Goal: Check status: Check status

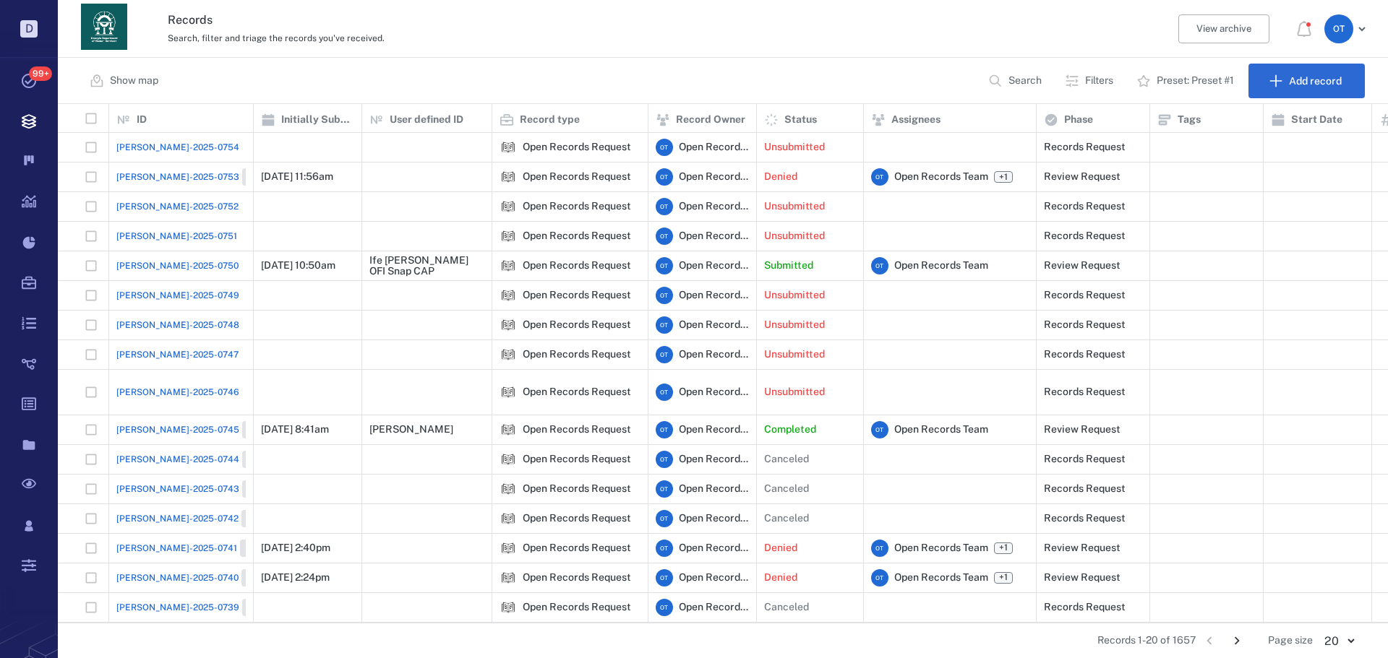
click at [992, 75] on icon "button" at bounding box center [995, 81] width 12 height 12
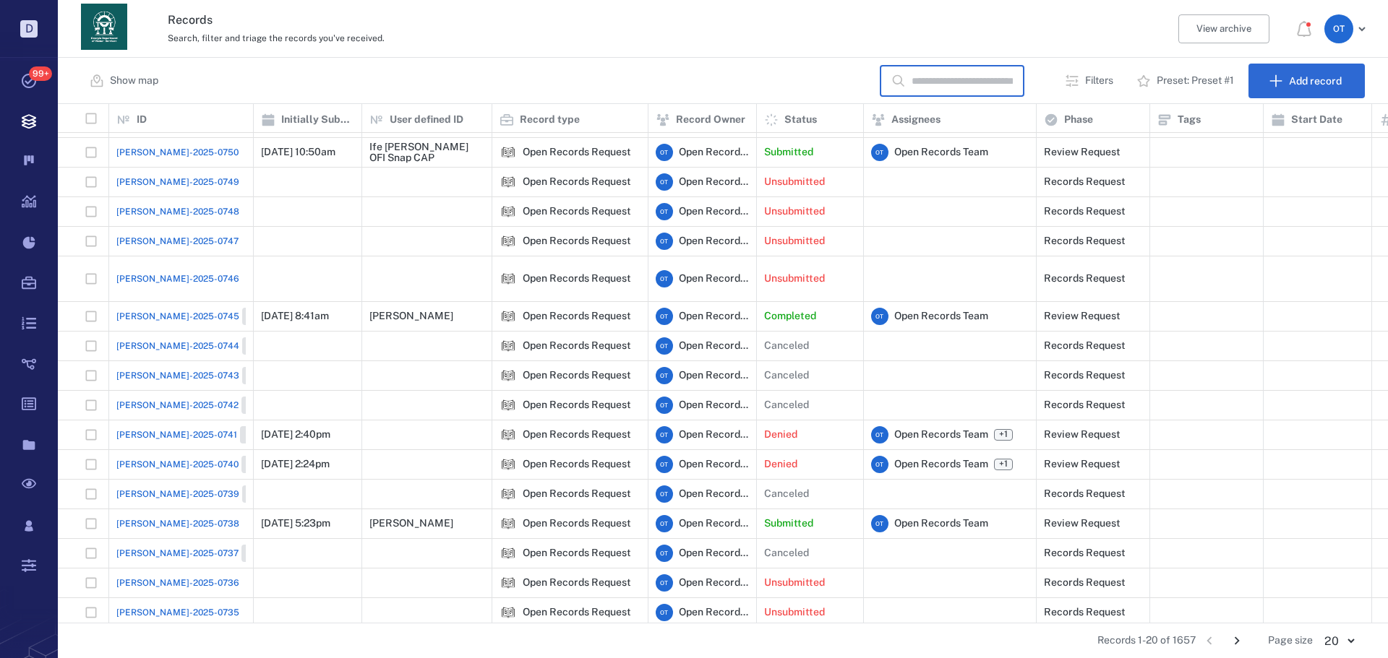
scroll to position [508, 1320]
click at [155, 517] on span "[PERSON_NAME]-2025-0738" at bounding box center [177, 523] width 123 height 13
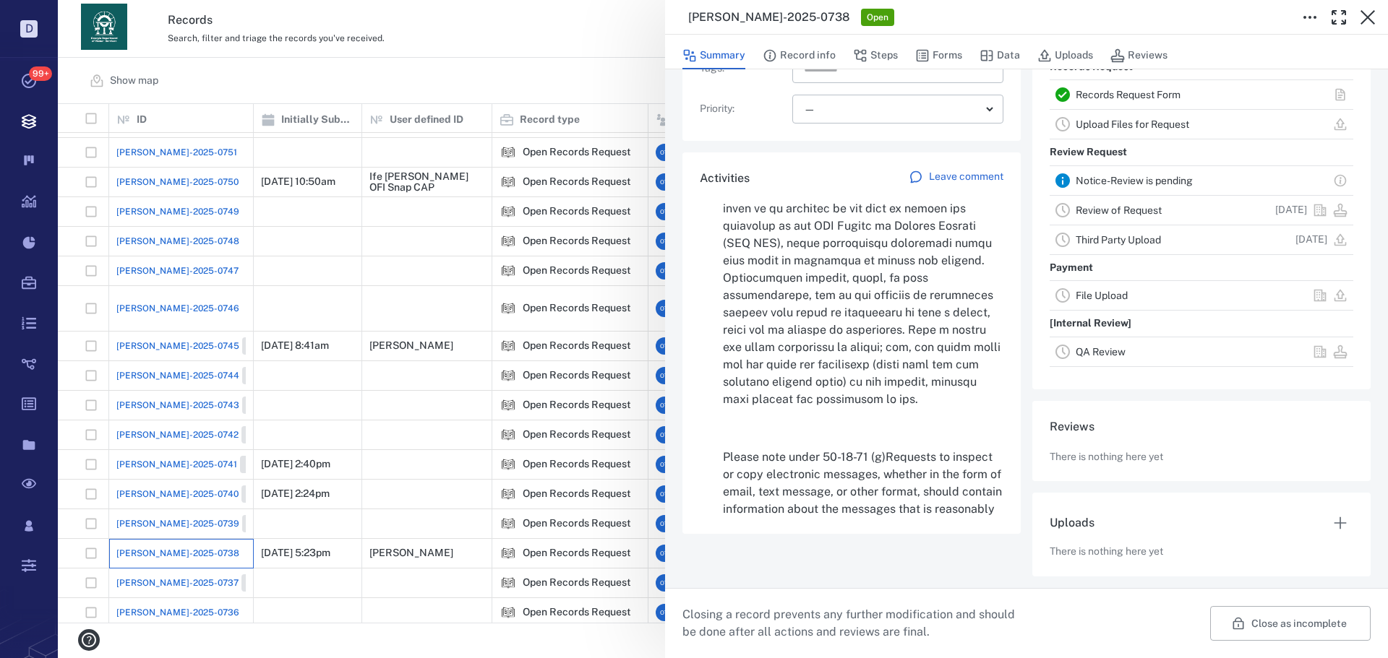
scroll to position [67, 0]
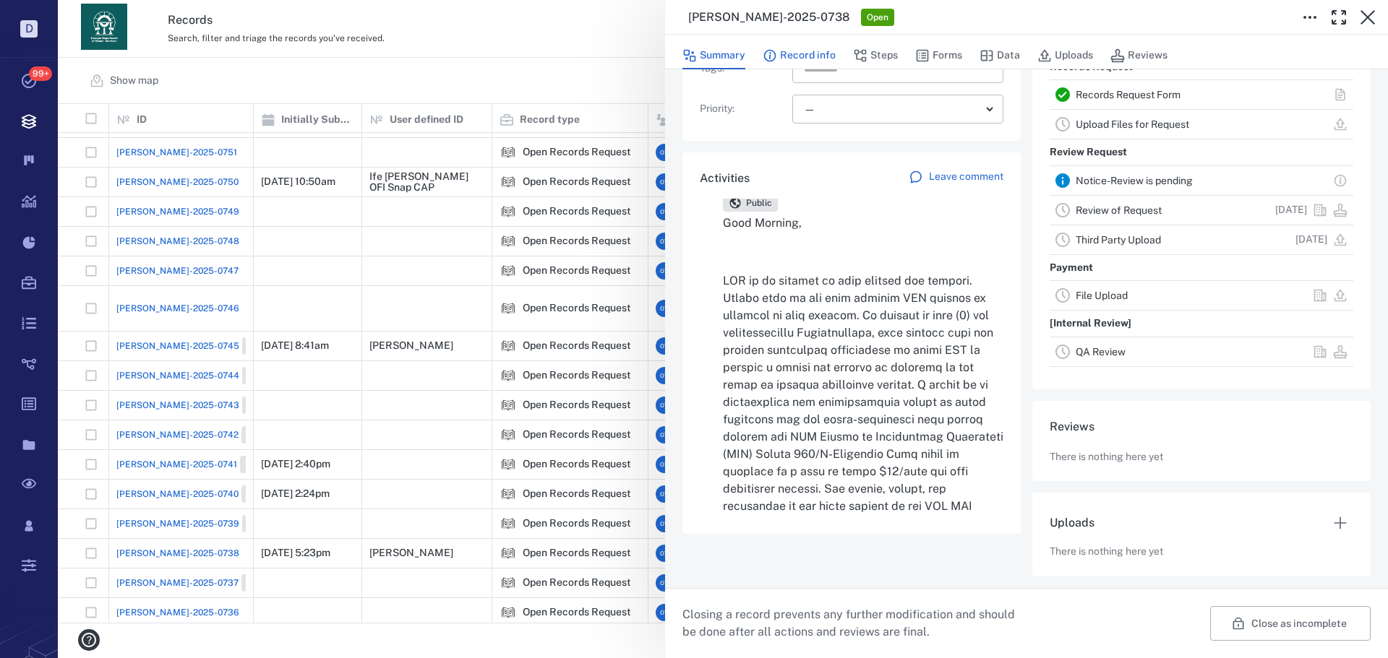
click at [825, 50] on button "Record info" at bounding box center [798, 55] width 73 height 27
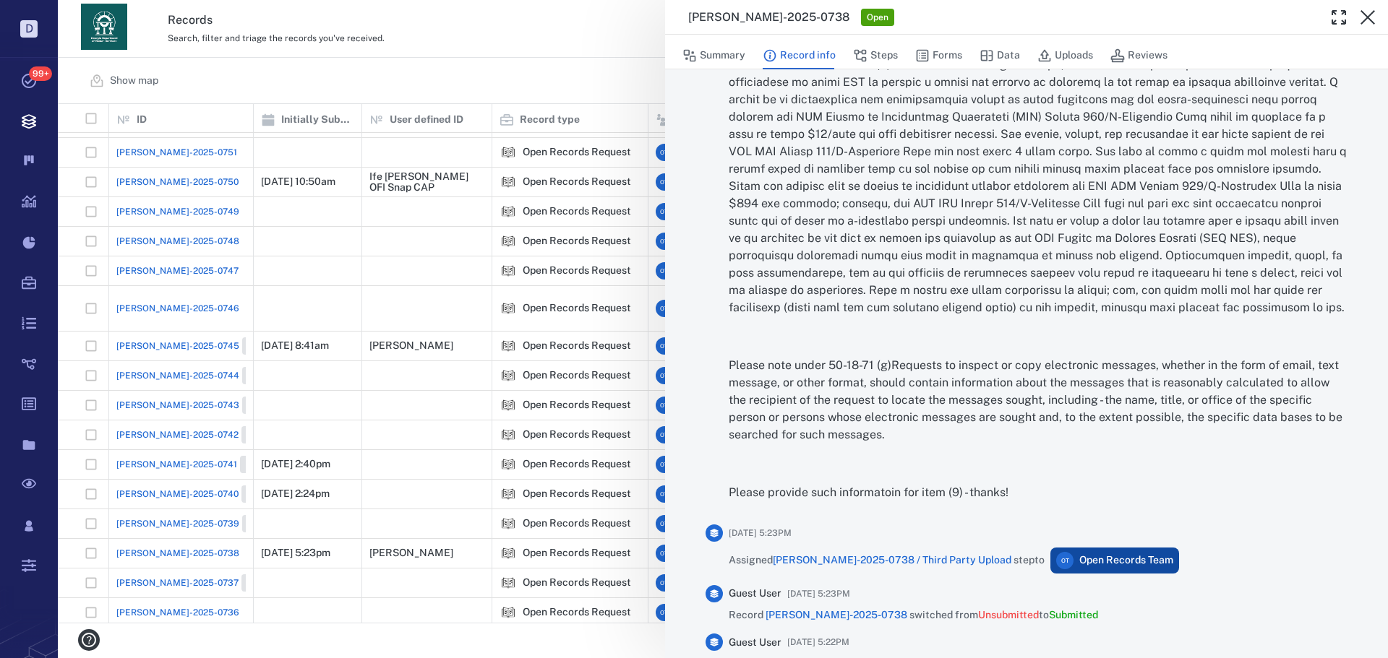
scroll to position [915, 0]
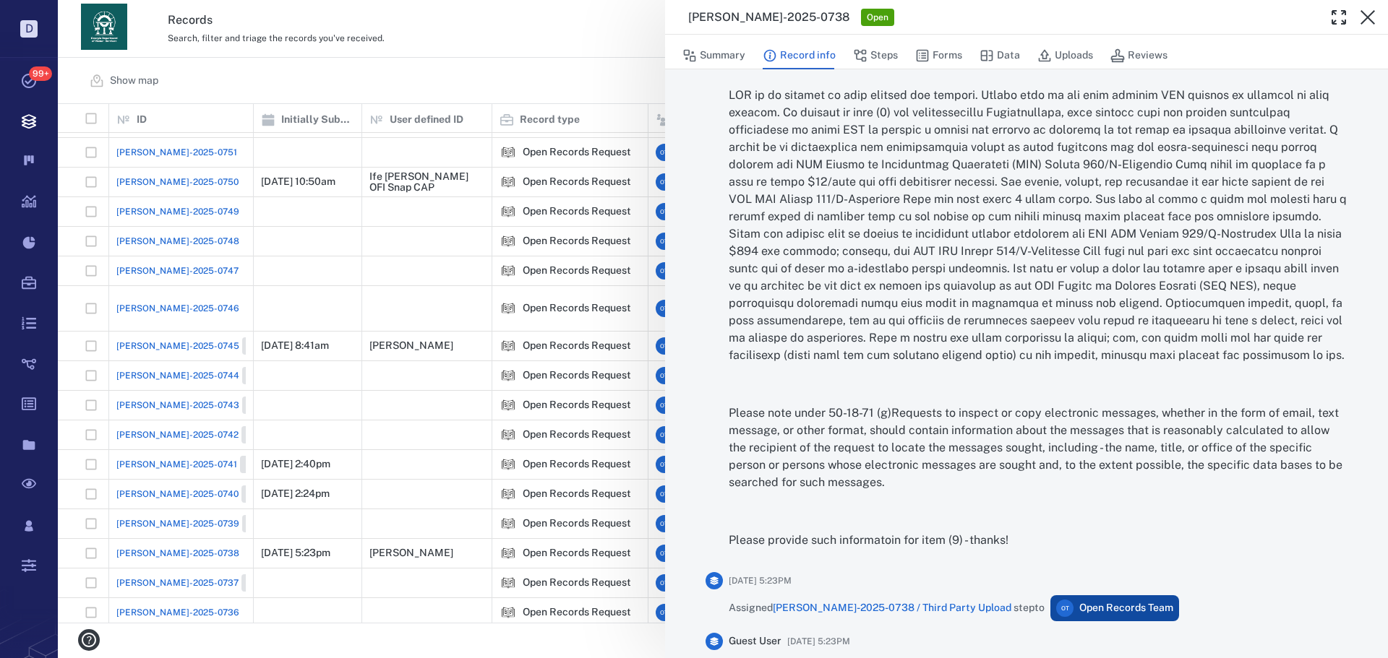
click at [495, 282] on div "[PERSON_NAME]-2025-0738 Open Summary Record info Steps Forms Data Uploads Revie…" at bounding box center [723, 329] width 1330 height 658
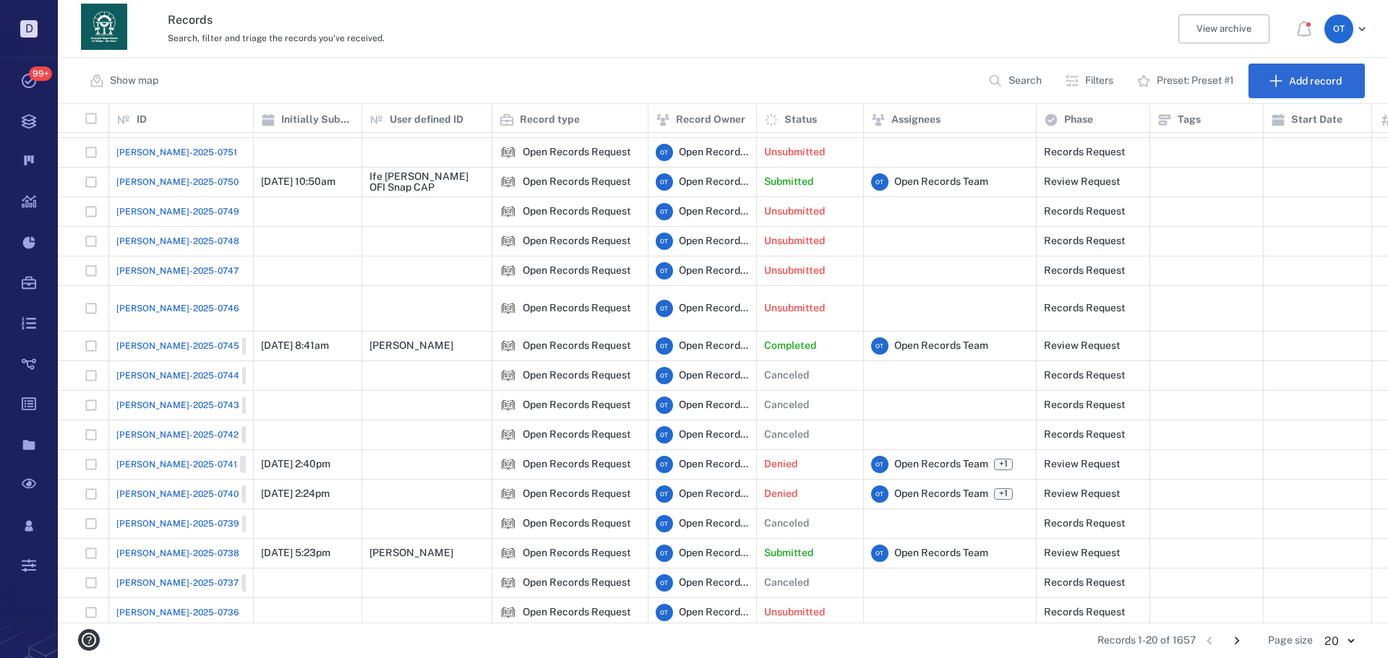
scroll to position [113, 0]
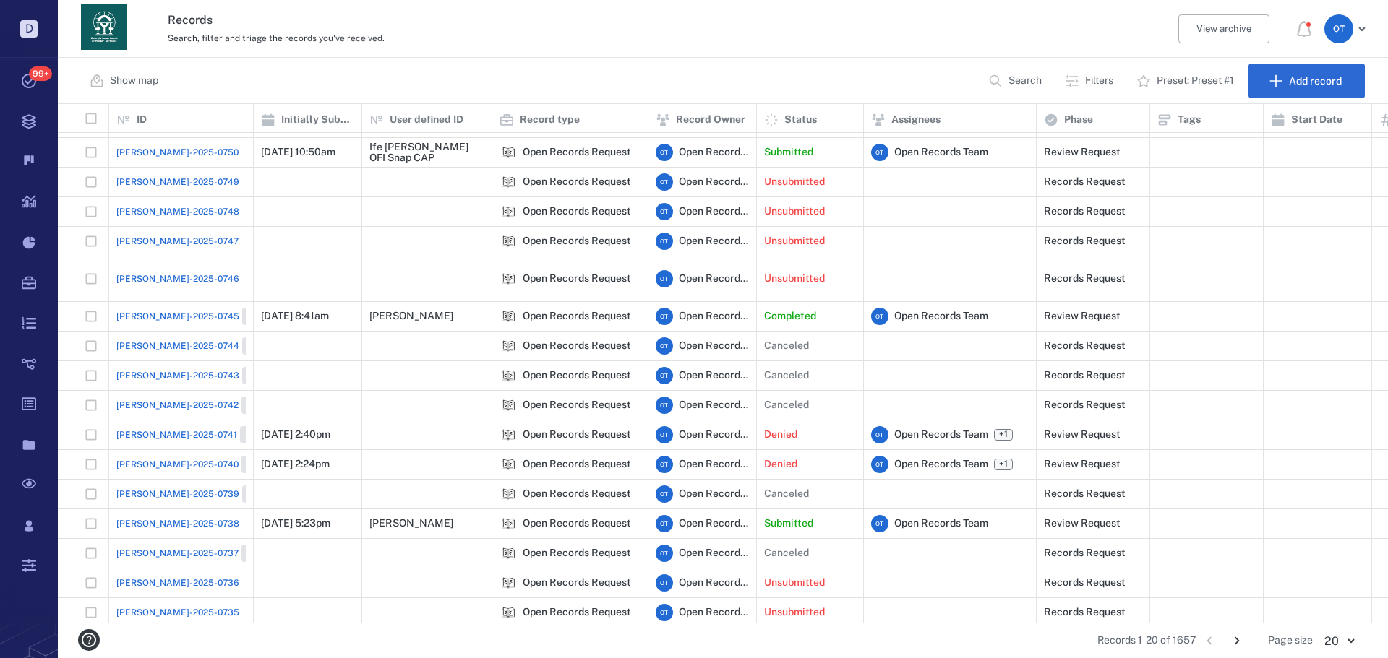
click at [1238, 637] on icon "Go to next page" at bounding box center [1237, 641] width 16 height 16
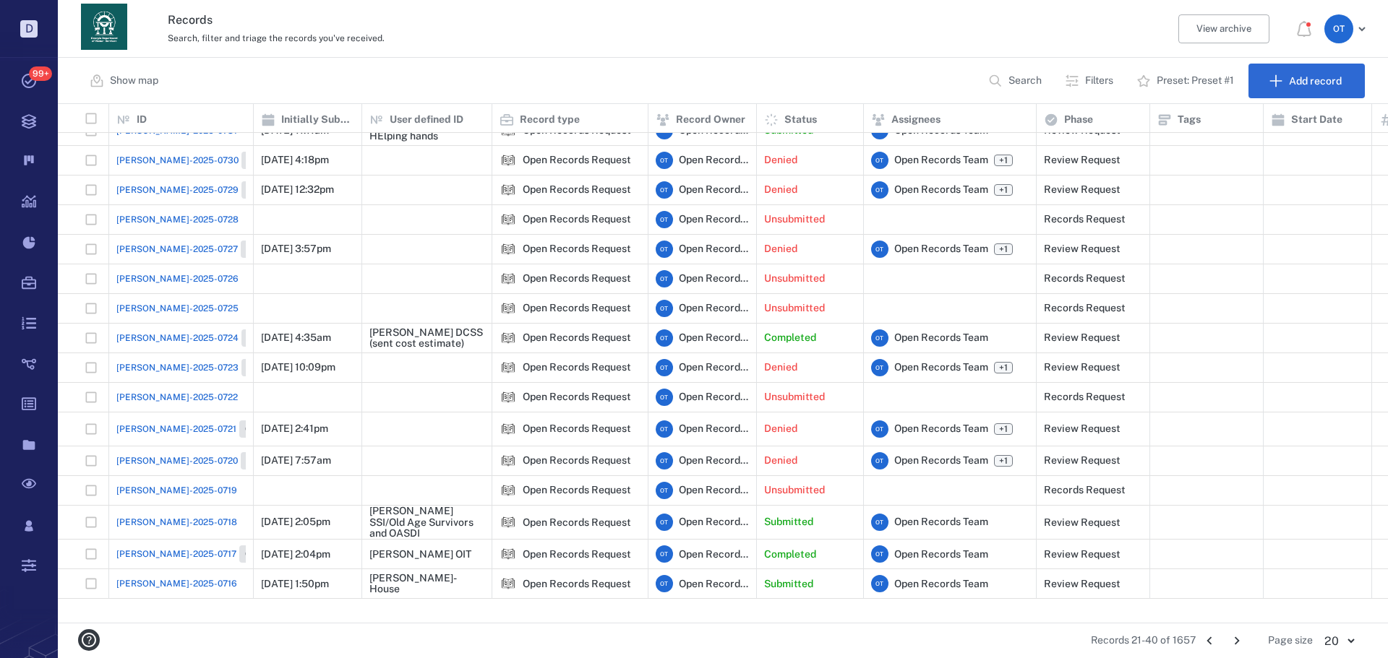
scroll to position [0, 0]
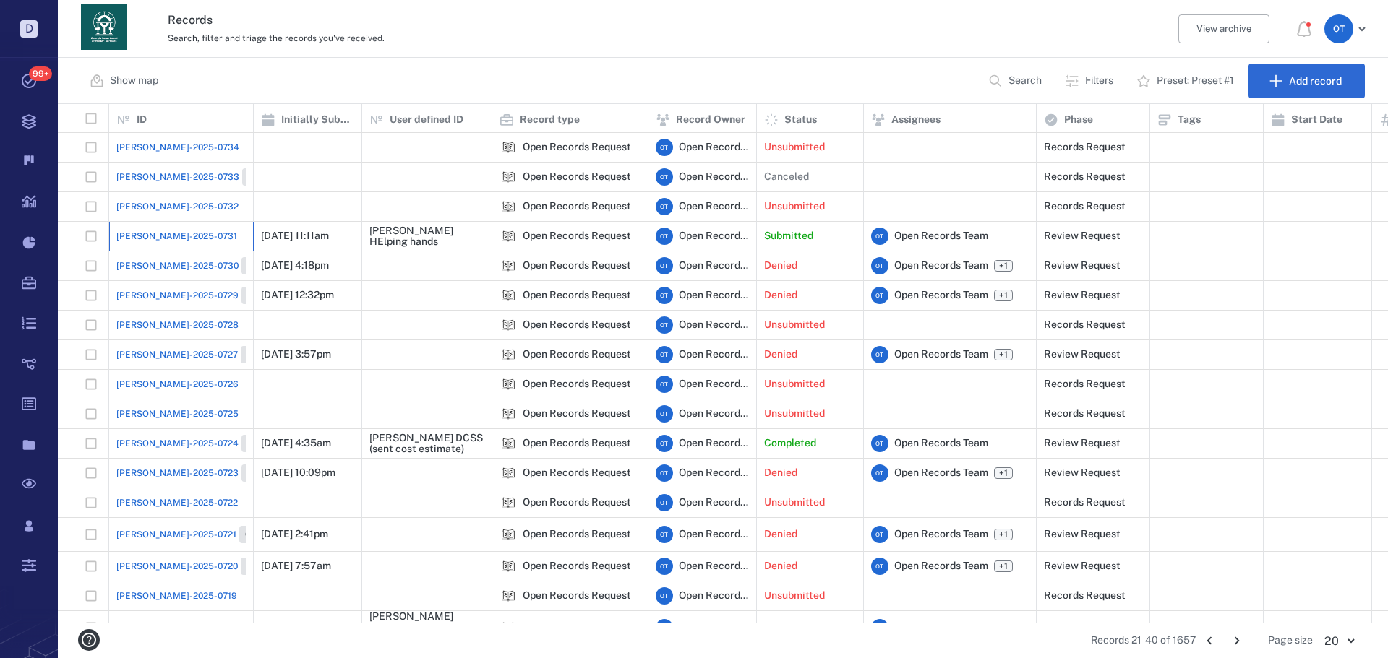
click at [180, 226] on div "[PERSON_NAME]-2025-0731" at bounding box center [180, 236] width 129 height 29
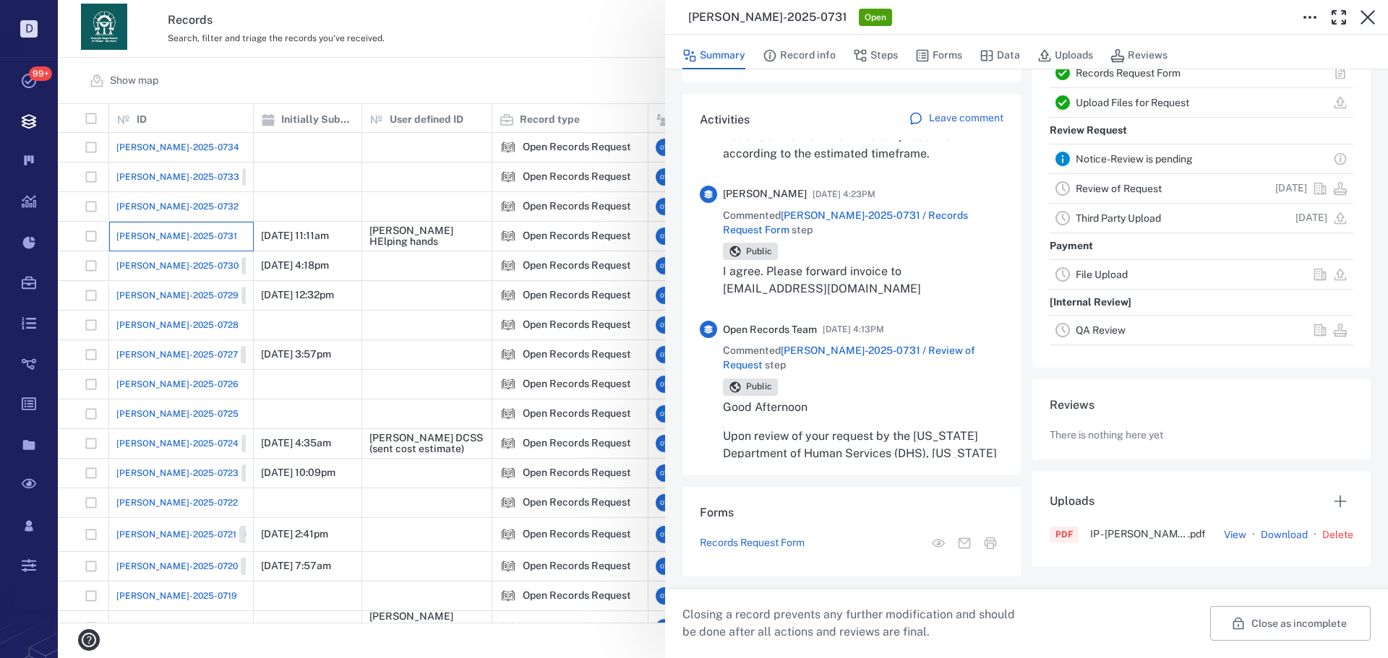
scroll to position [72, 0]
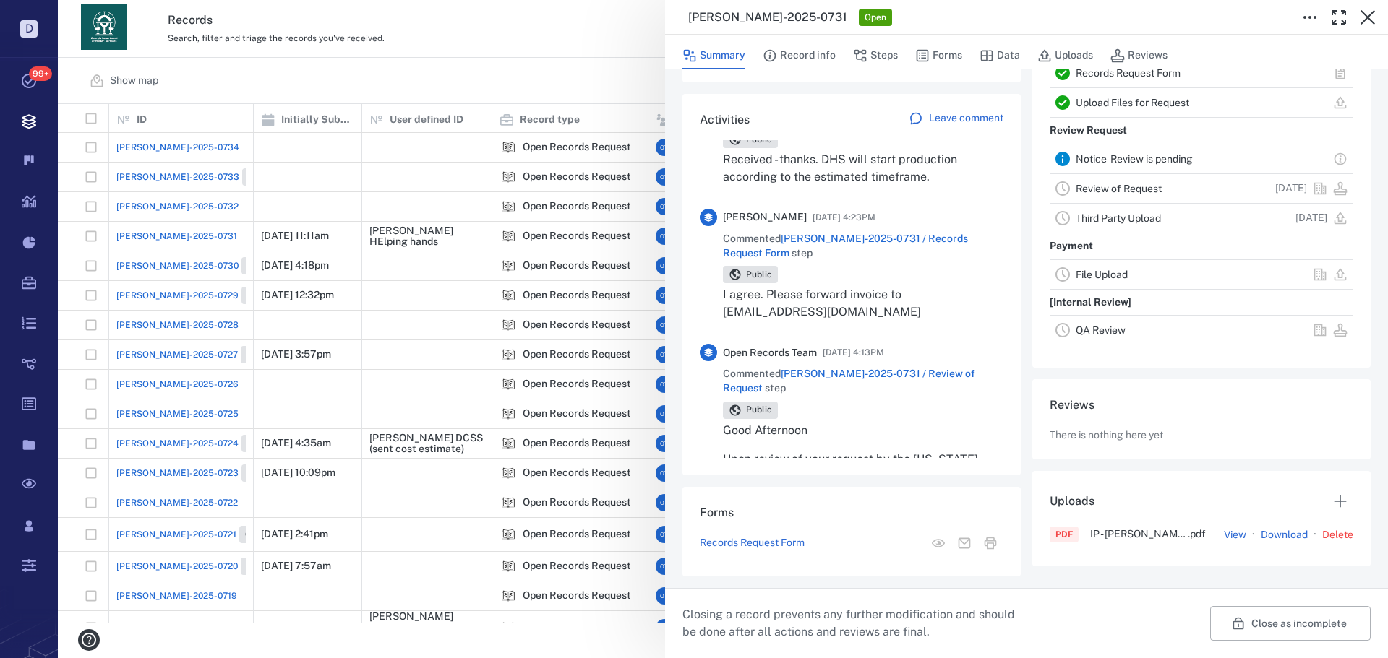
click at [536, 30] on div "[PERSON_NAME]-2025-0731 Open Summary Record info Steps Forms Data Uploads Revie…" at bounding box center [723, 329] width 1330 height 658
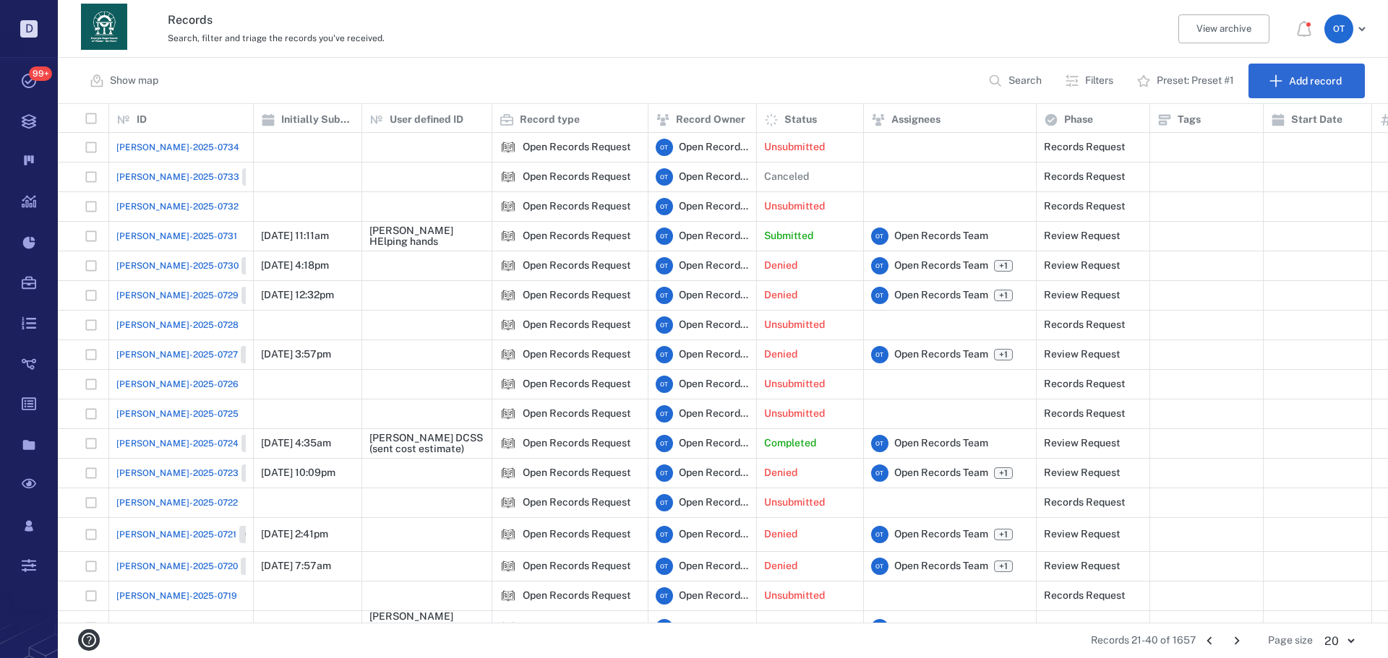
click at [1000, 75] on button "Search" at bounding box center [1016, 81] width 74 height 35
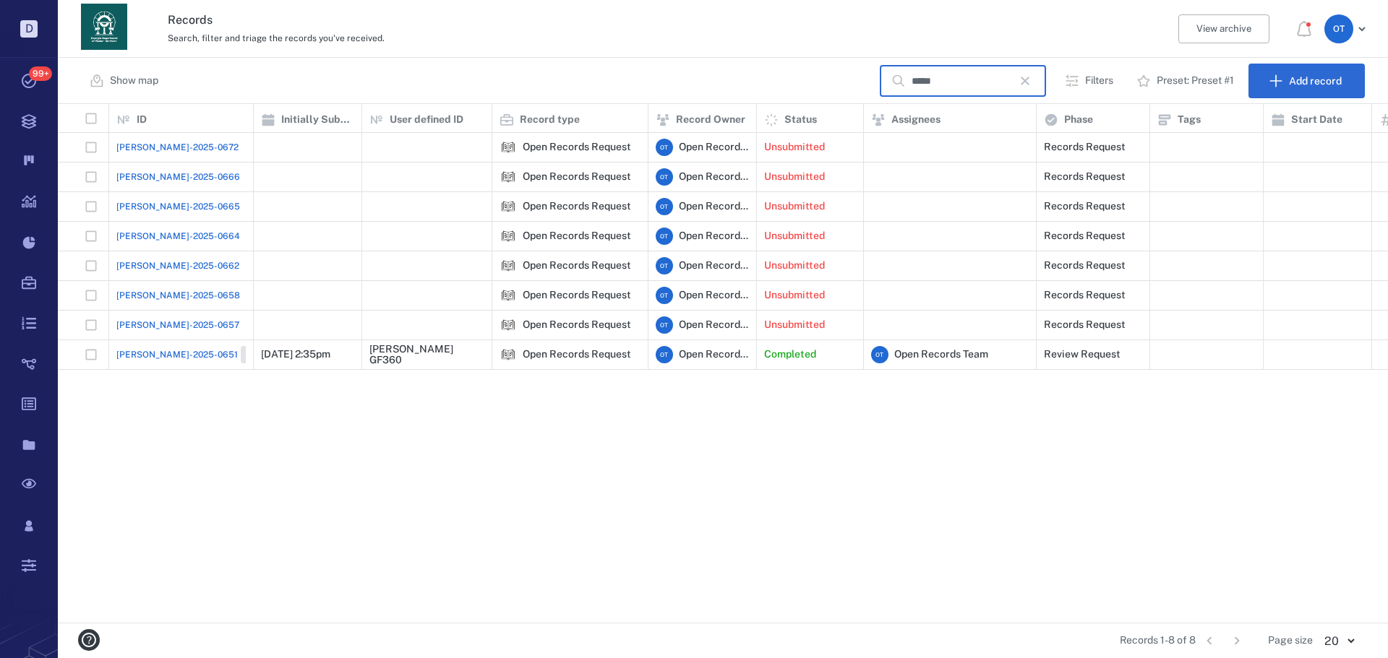
type input "*****"
click at [150, 366] on div "[PERSON_NAME]-2025-0651 Closed" at bounding box center [180, 354] width 129 height 29
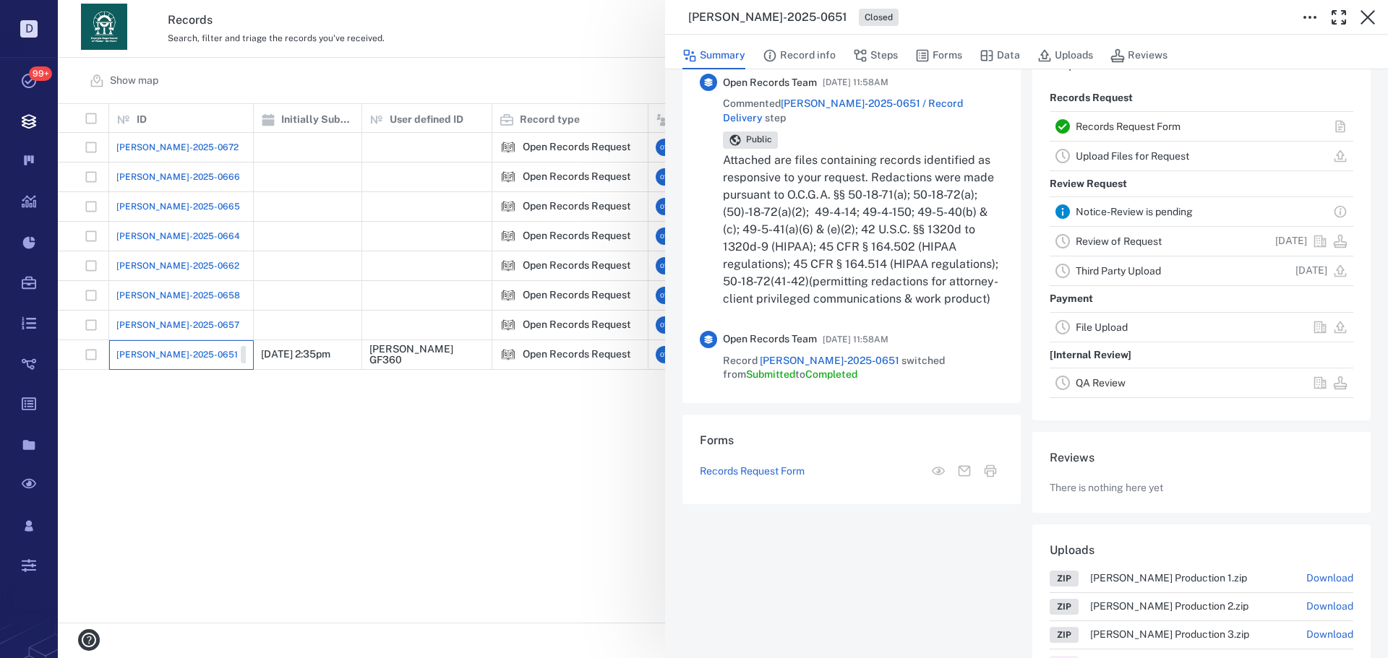
scroll to position [361, 0]
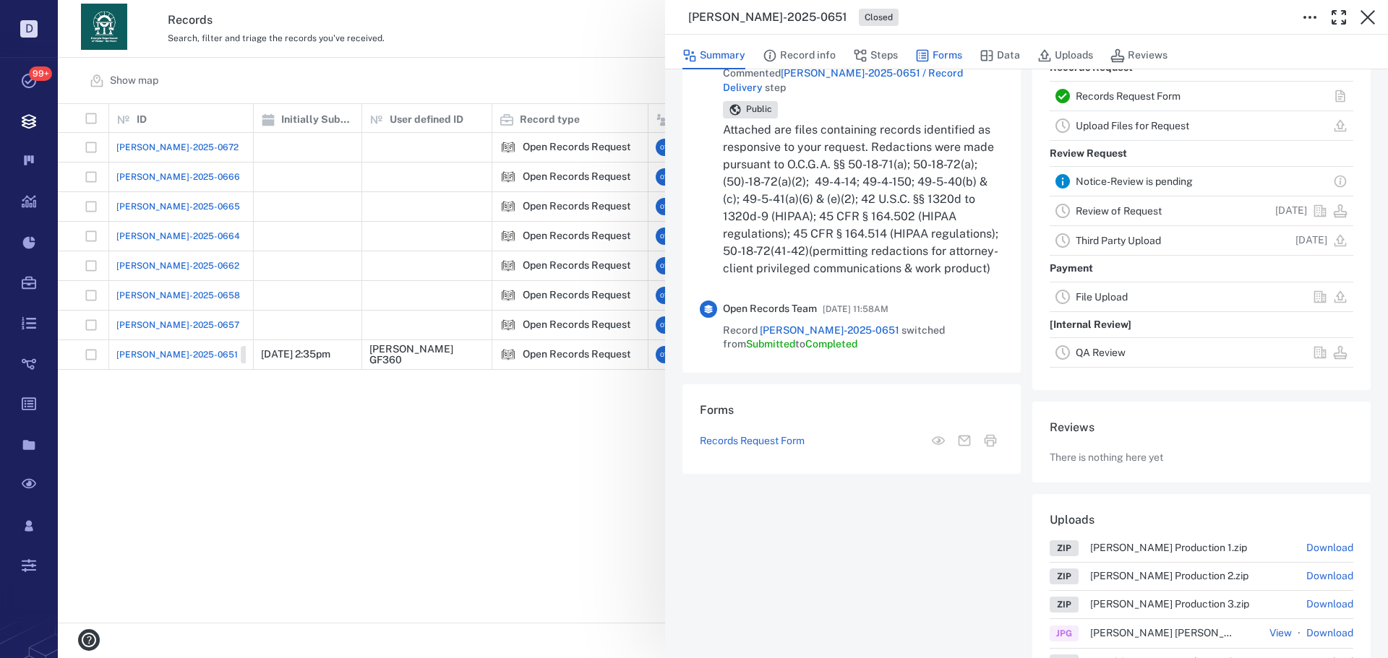
click at [938, 47] on button "Forms" at bounding box center [938, 55] width 47 height 27
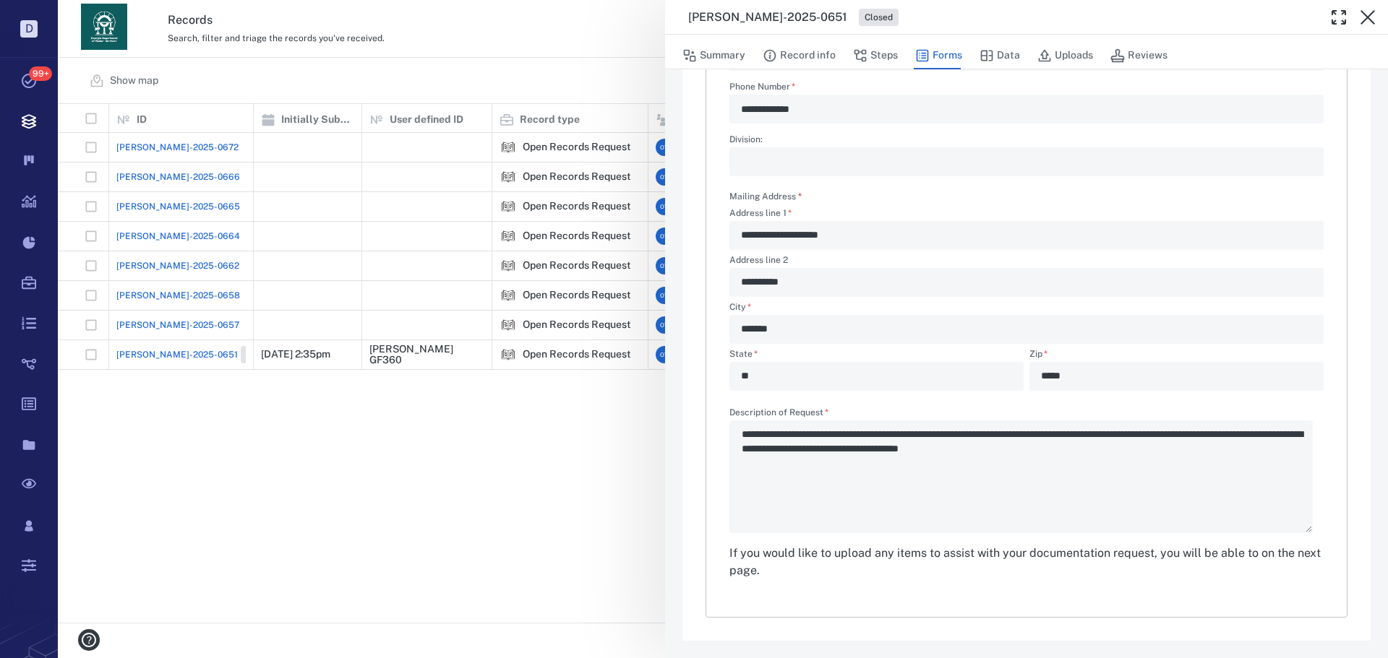
scroll to position [348, 0]
click at [873, 59] on button "Steps" at bounding box center [875, 55] width 45 height 27
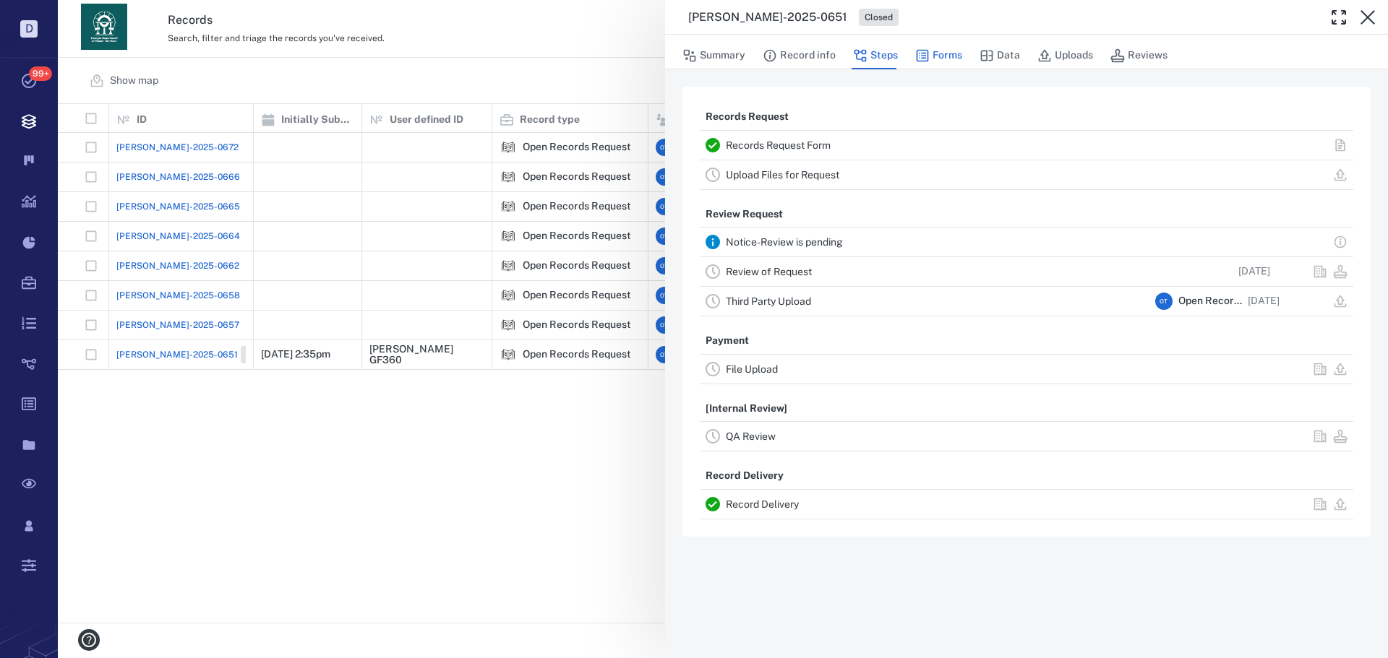
click at [920, 53] on icon "button" at bounding box center [922, 56] width 12 height 12
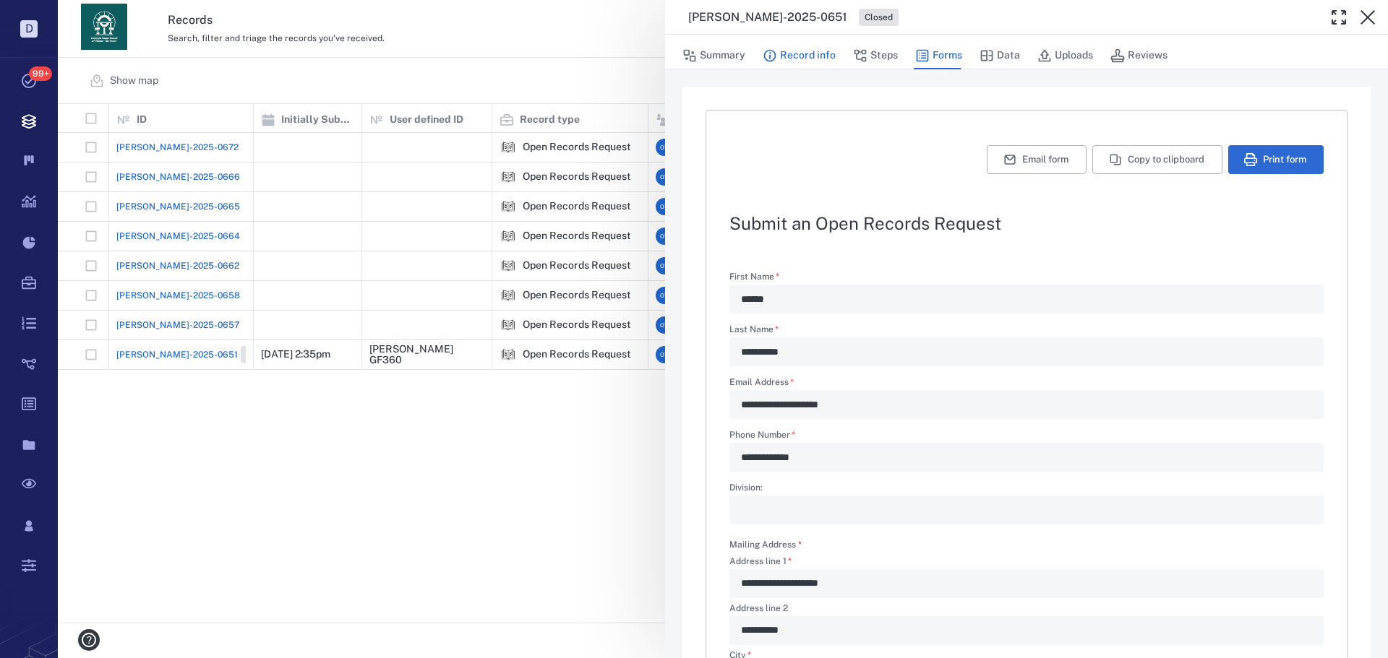
type textarea "*"
click at [797, 62] on button "Record info" at bounding box center [798, 55] width 73 height 27
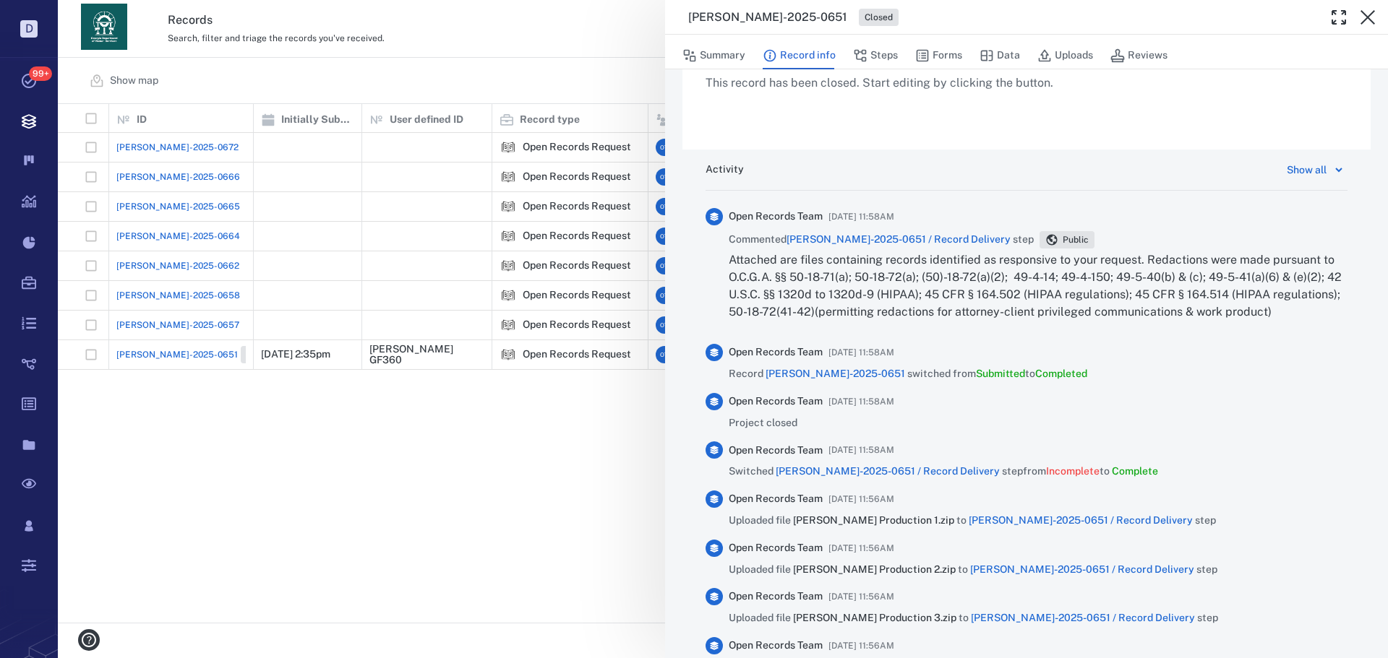
scroll to position [650, 0]
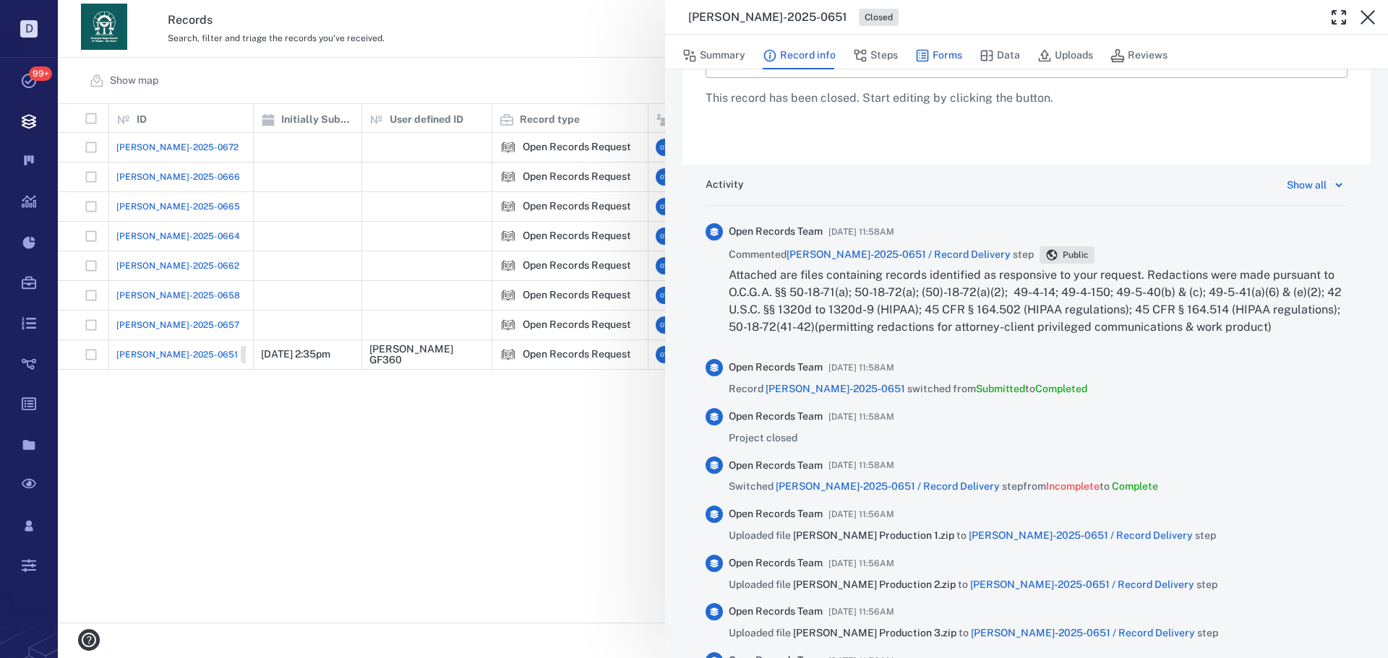
click at [942, 46] on button "Forms" at bounding box center [938, 55] width 47 height 27
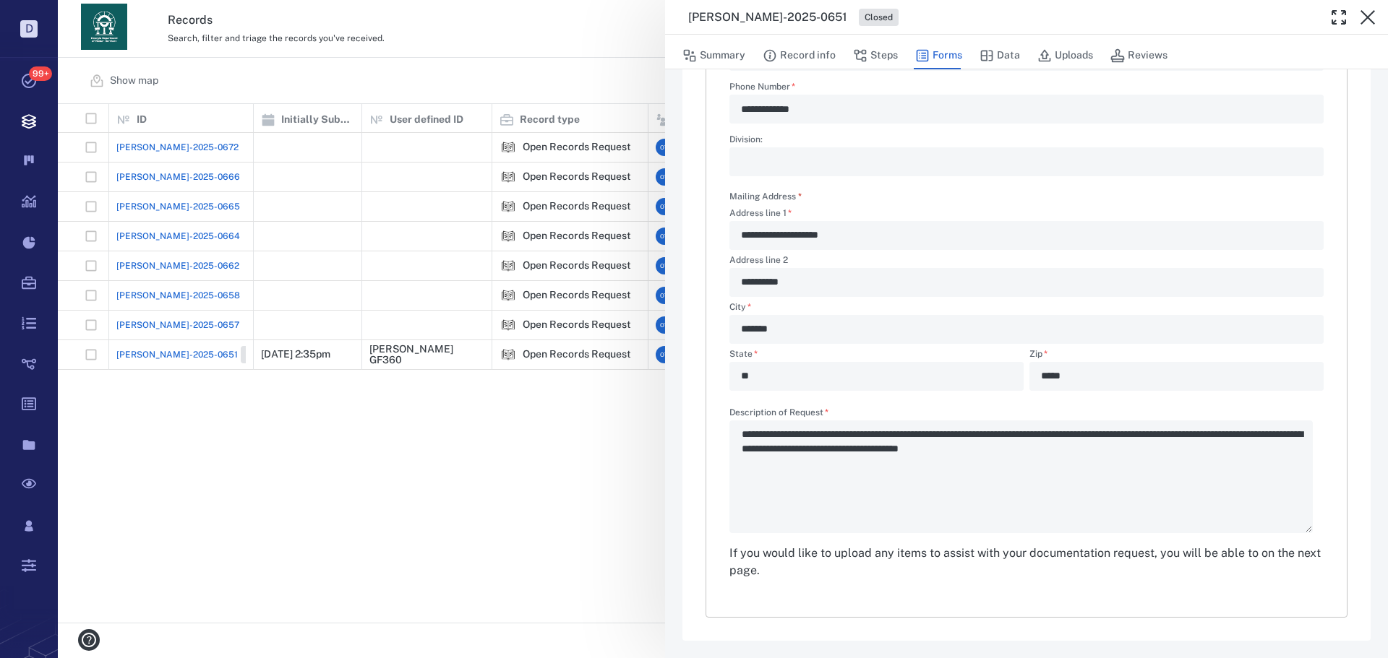
click at [559, 439] on div "**********" at bounding box center [723, 329] width 1330 height 658
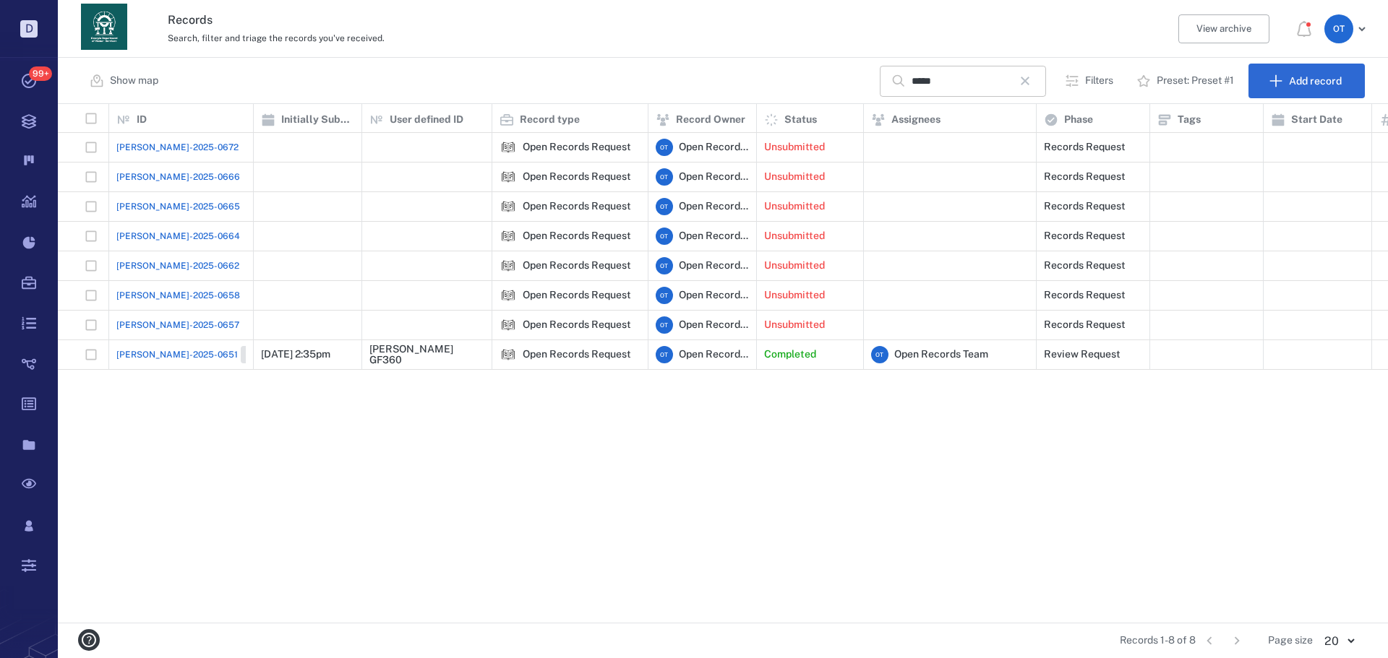
click at [1039, 68] on div "***** ​" at bounding box center [962, 81] width 166 height 31
click at [1033, 73] on icon "button" at bounding box center [1024, 80] width 17 height 17
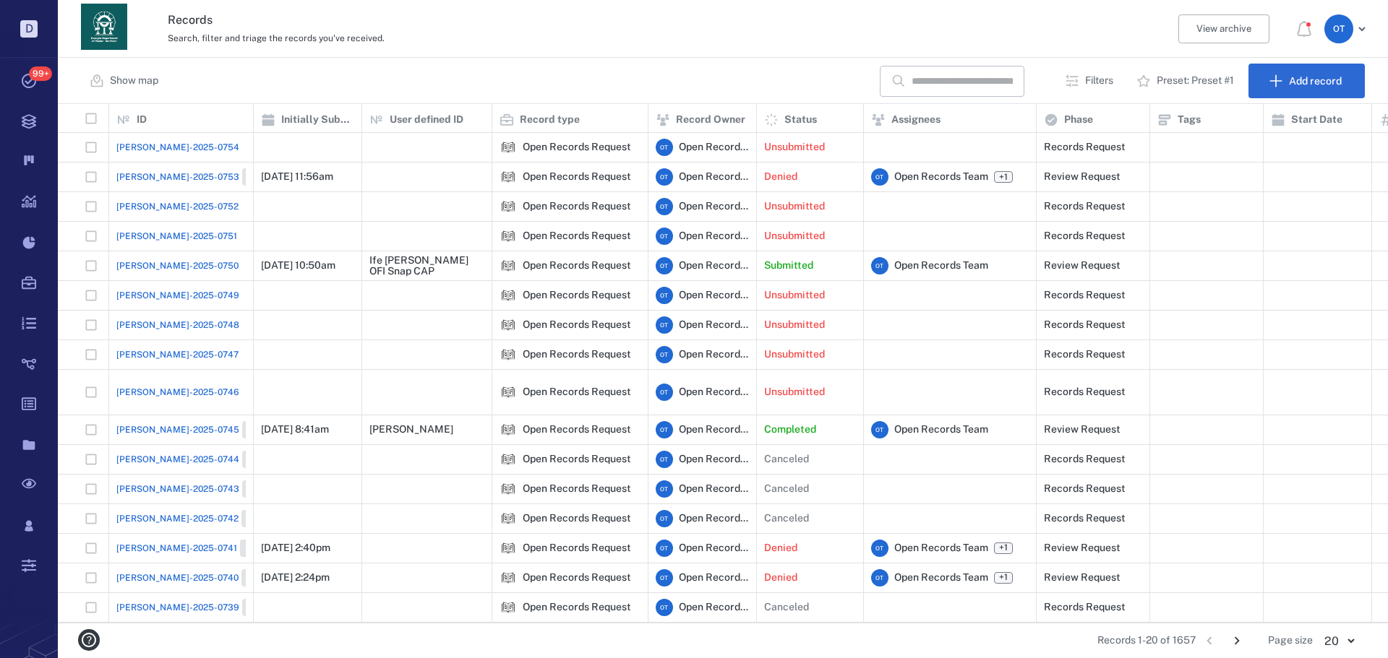
click at [126, 143] on span "[PERSON_NAME]-2025-0754" at bounding box center [177, 147] width 123 height 13
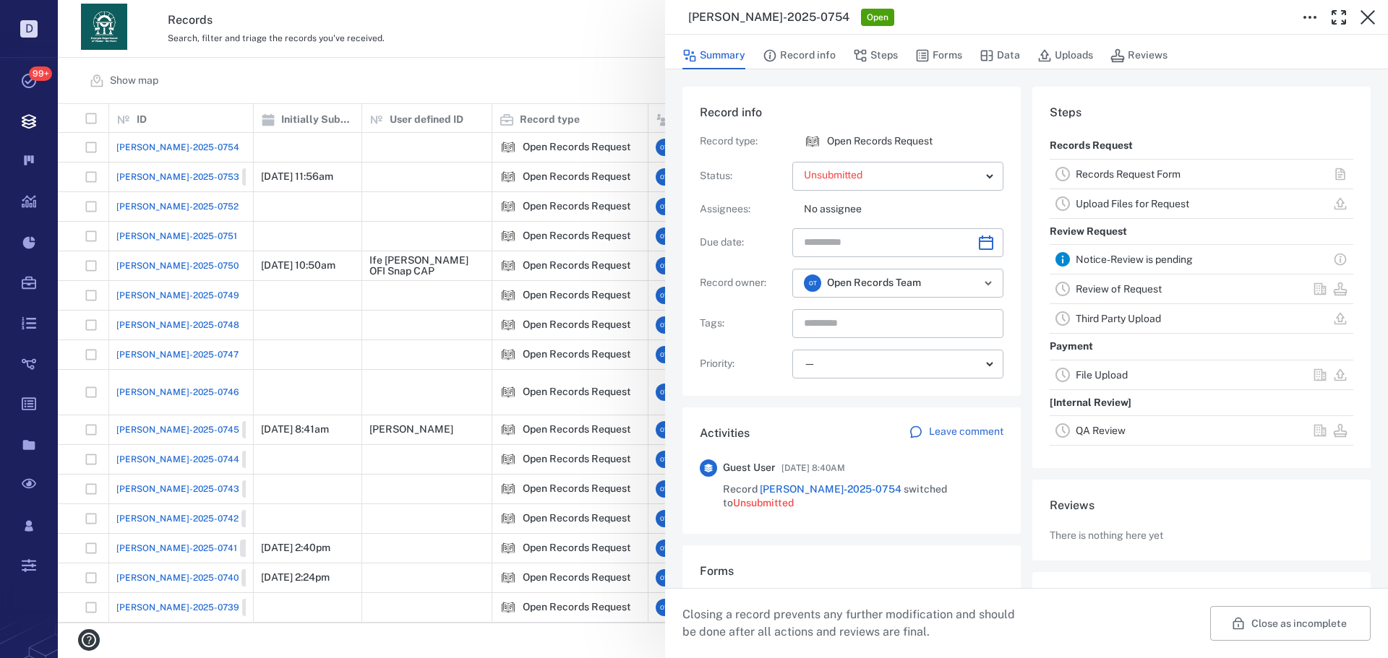
click at [963, 60] on div "Summary Record info Steps Forms Data Uploads Reviews" at bounding box center [1026, 54] width 688 height 29
click at [926, 48] on icon "button" at bounding box center [922, 55] width 14 height 14
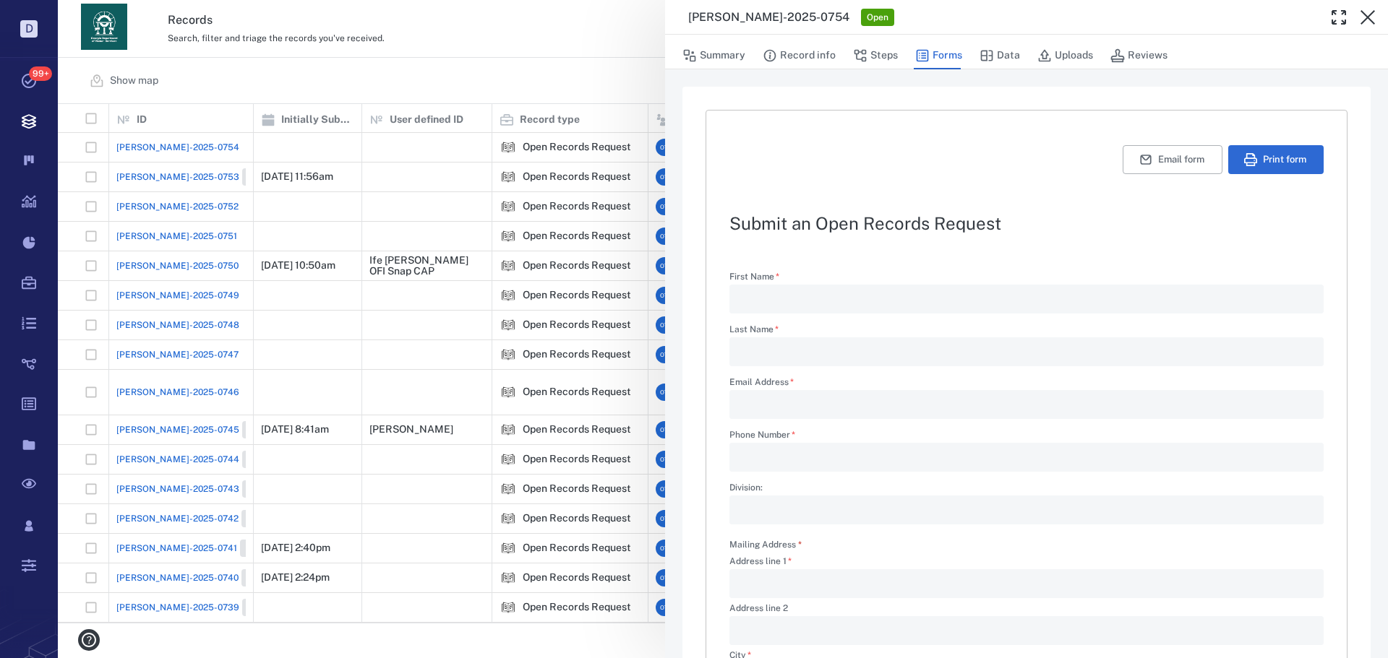
scroll to position [348, 0]
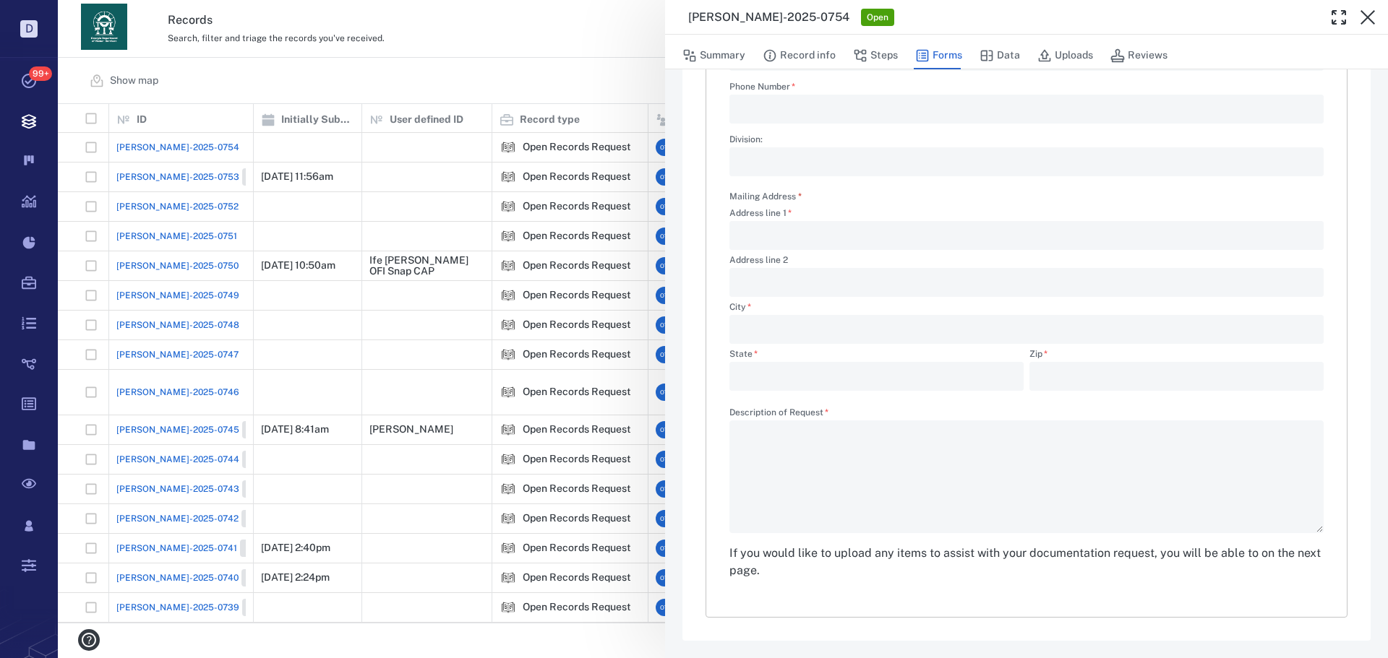
click at [499, 67] on div "[PERSON_NAME]-2025-0754 Open Summary Record info Steps Forms Data Uploads Revie…" at bounding box center [723, 329] width 1330 height 658
